Goal: Check status: Check status

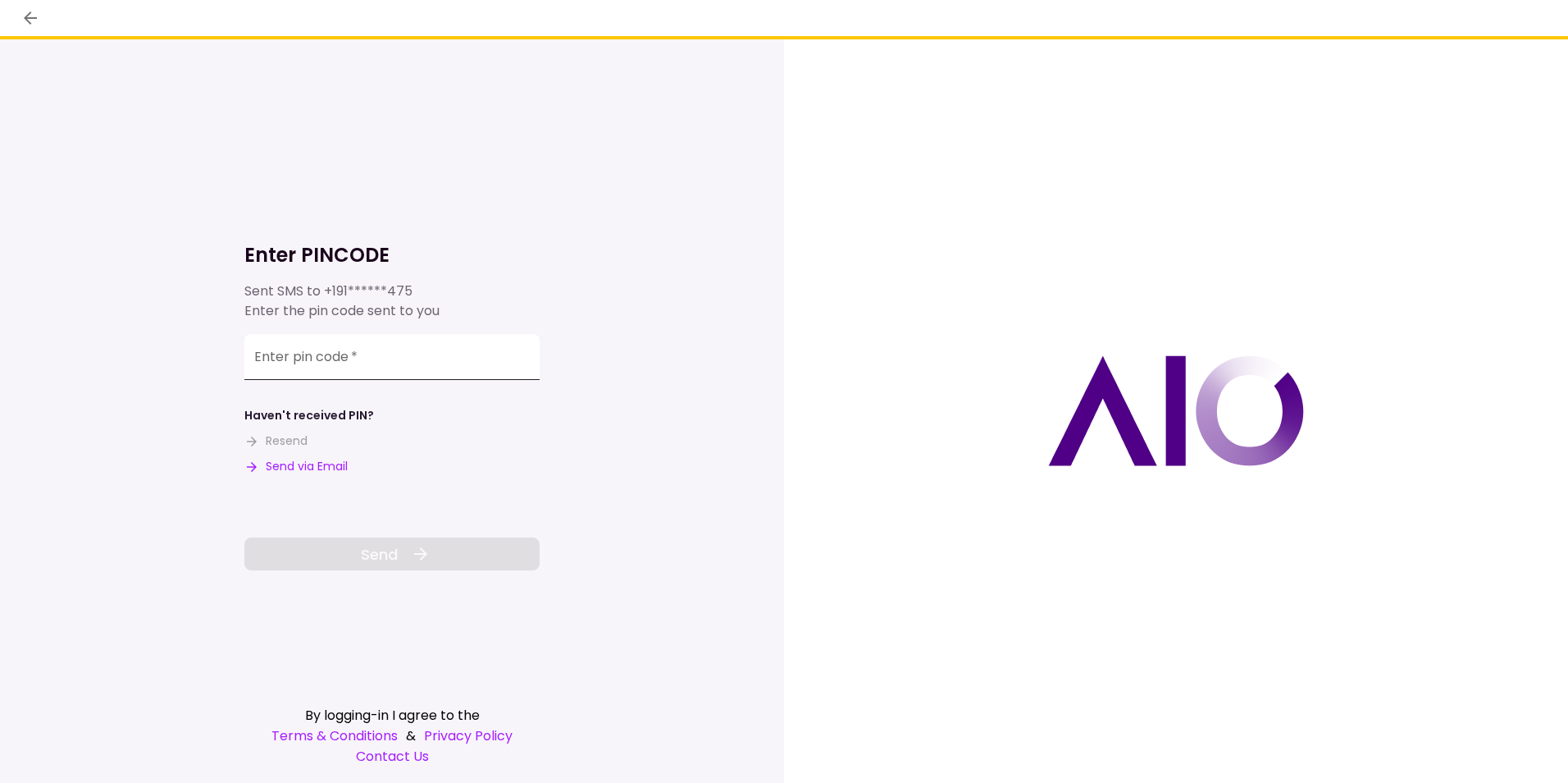
click at [323, 366] on input "Enter pin code   *" at bounding box center [392, 356] width 295 height 46
type input "******"
click at [379, 546] on span "Send" at bounding box center [380, 554] width 37 height 22
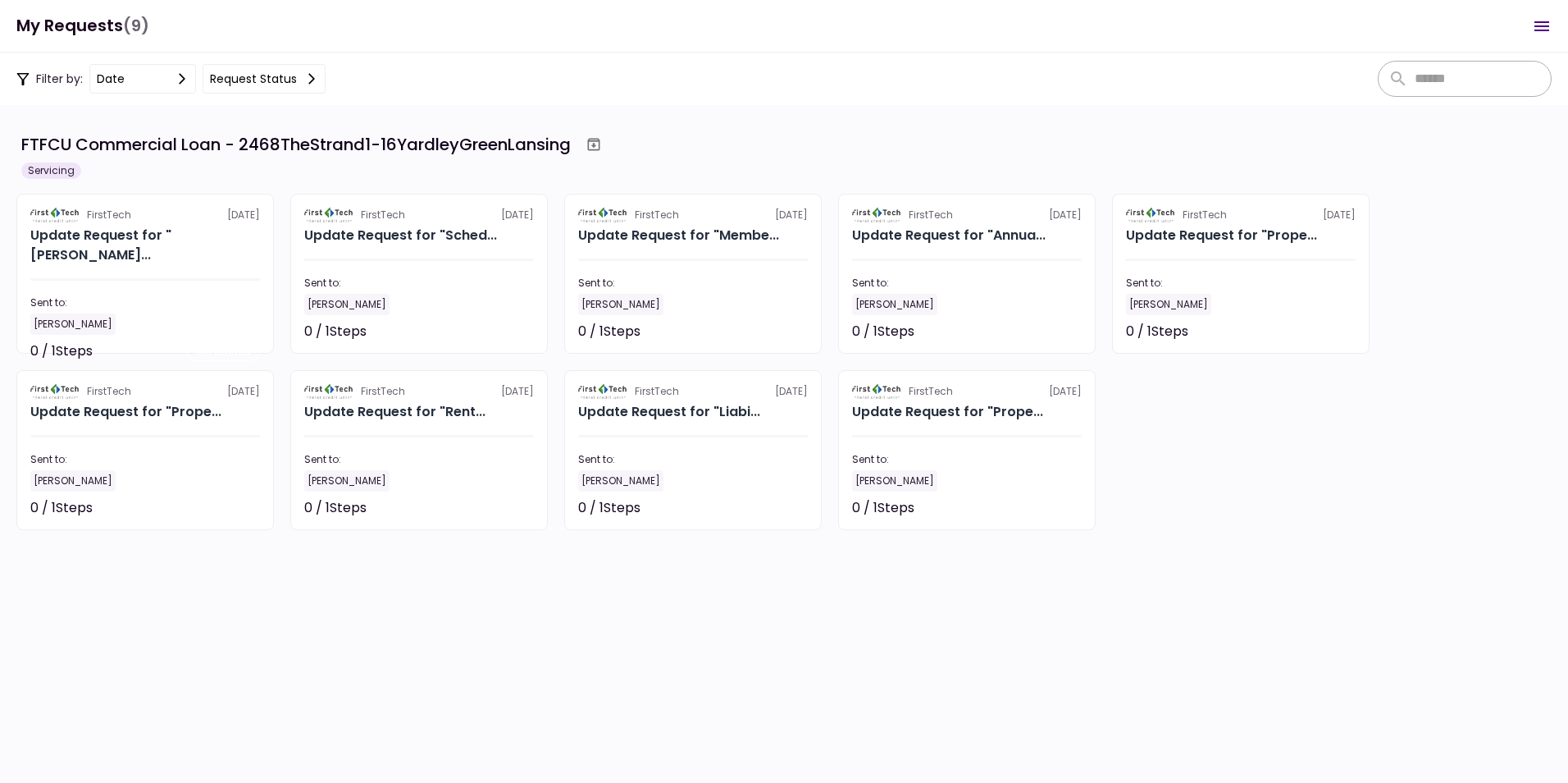
click at [746, 597] on section "FTFCU Commercial Loan - 2468TheStrand1-16YardleyGreenLansing Servicing FirstTec…" at bounding box center [784, 443] width 1568 height 677
click at [683, 609] on section "FTFCU Commercial Loan - 2468TheStrand1-16YardleyGreenLansing Servicing FirstTec…" at bounding box center [784, 443] width 1568 height 677
click at [517, 628] on section "FTFCU Commercial Loan - 2468TheStrand1-16YardleyGreenLansing Servicing FirstTec…" at bounding box center [784, 443] width 1568 height 677
click at [1545, 21] on icon "Open menu" at bounding box center [1542, 26] width 15 height 10
click at [1001, 255] on section "FirstTech [DATE] Update Request for "Annua... Sent to: [PERSON_NAME] 0 / 1 Step…" at bounding box center [966, 273] width 257 height 160
